Goal: Information Seeking & Learning: Learn about a topic

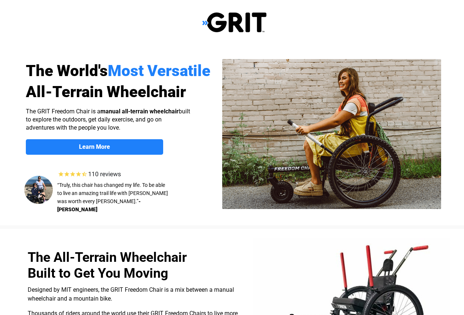
select select "US"
click at [139, 143] on link "Learn More" at bounding box center [94, 147] width 137 height 16
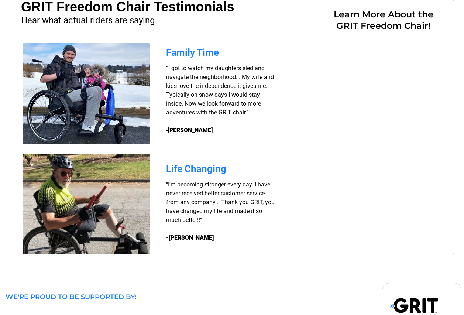
select select "US"
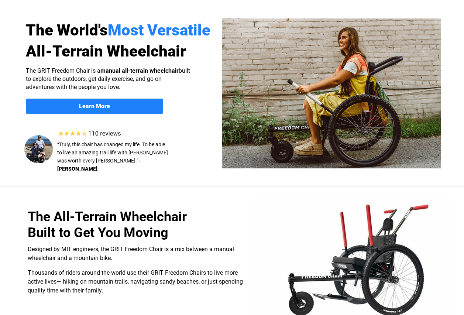
scroll to position [27, 0]
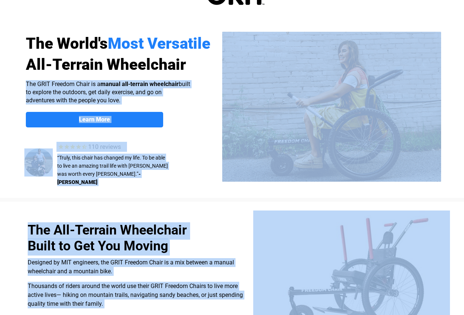
drag, startPoint x: 27, startPoint y: 83, endPoint x: 80, endPoint y: 79, distance: 53.0
click at [197, 132] on div at bounding box center [234, 108] width 469 height 180
click at [200, 95] on div at bounding box center [234, 108] width 469 height 180
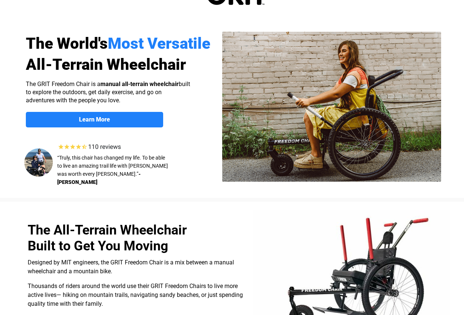
click at [200, 95] on div at bounding box center [234, 108] width 469 height 180
drag, startPoint x: 178, startPoint y: 81, endPoint x: 189, endPoint y: 82, distance: 10.3
click at [189, 82] on p "The GRIT Freedom Chair is a manual all-terrain wheelchair built to explore the …" at bounding box center [108, 92] width 165 height 24
drag, startPoint x: 178, startPoint y: 82, endPoint x: 27, endPoint y: 80, distance: 151.4
click at [27, 80] on span "The GRIT Freedom Chair is a manual all-terrain wheelchair built to explore the …" at bounding box center [108, 91] width 164 height 23
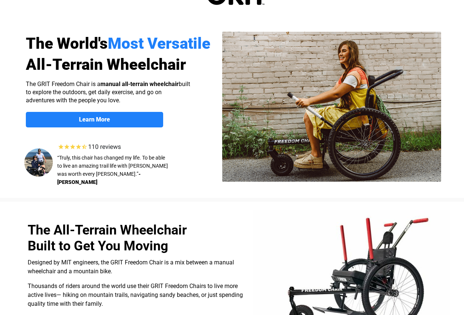
drag, startPoint x: 27, startPoint y: 80, endPoint x: 58, endPoint y: 82, distance: 31.0
copy span "The GRIT Freedom Chair is a manual all-terrain wheelchair"
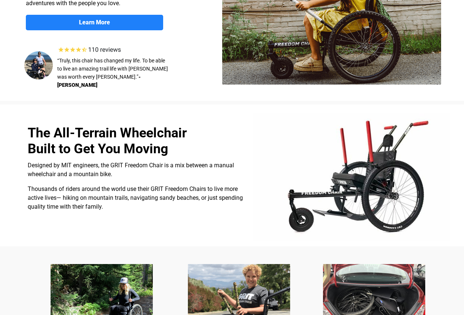
scroll to position [0, 0]
